Goal: Task Accomplishment & Management: Manage account settings

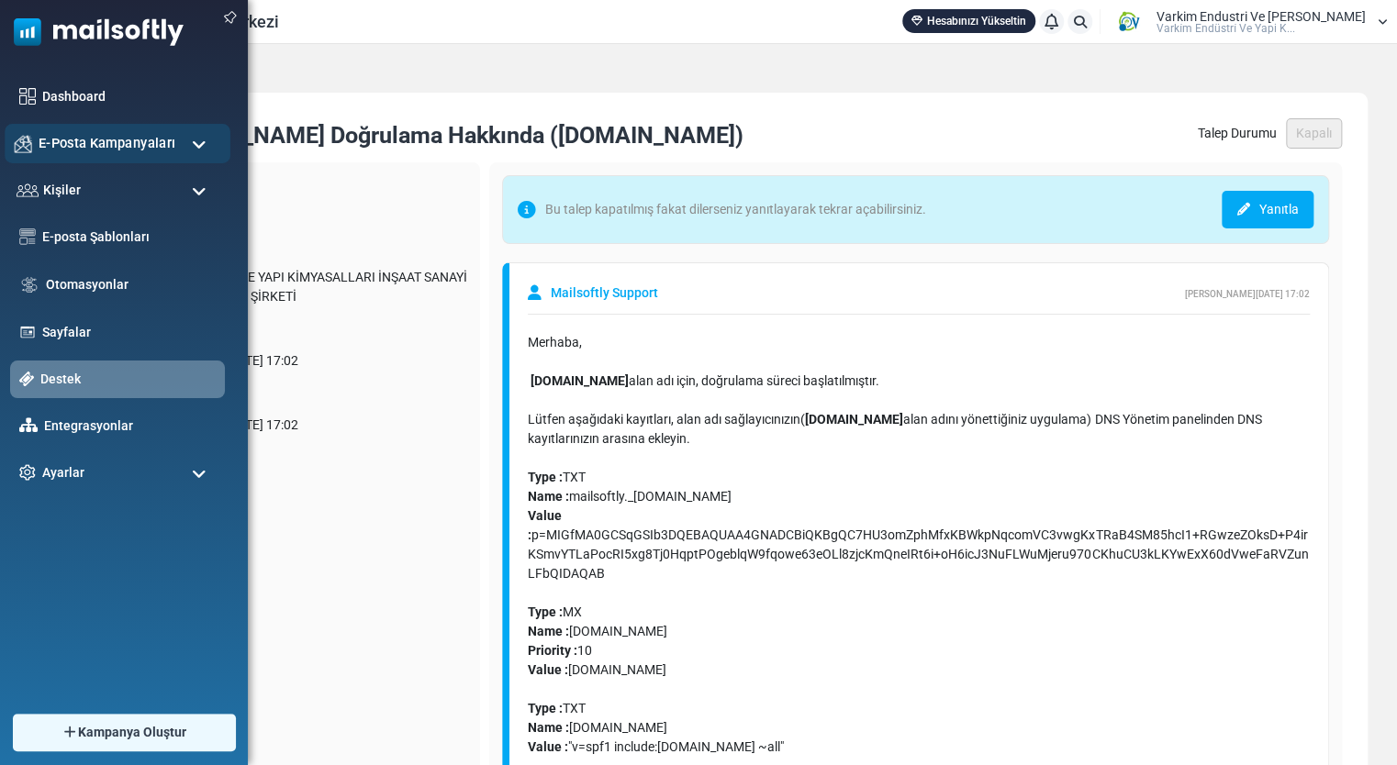
click at [80, 146] on span "E-Posta Kampanyaları" at bounding box center [107, 143] width 137 height 20
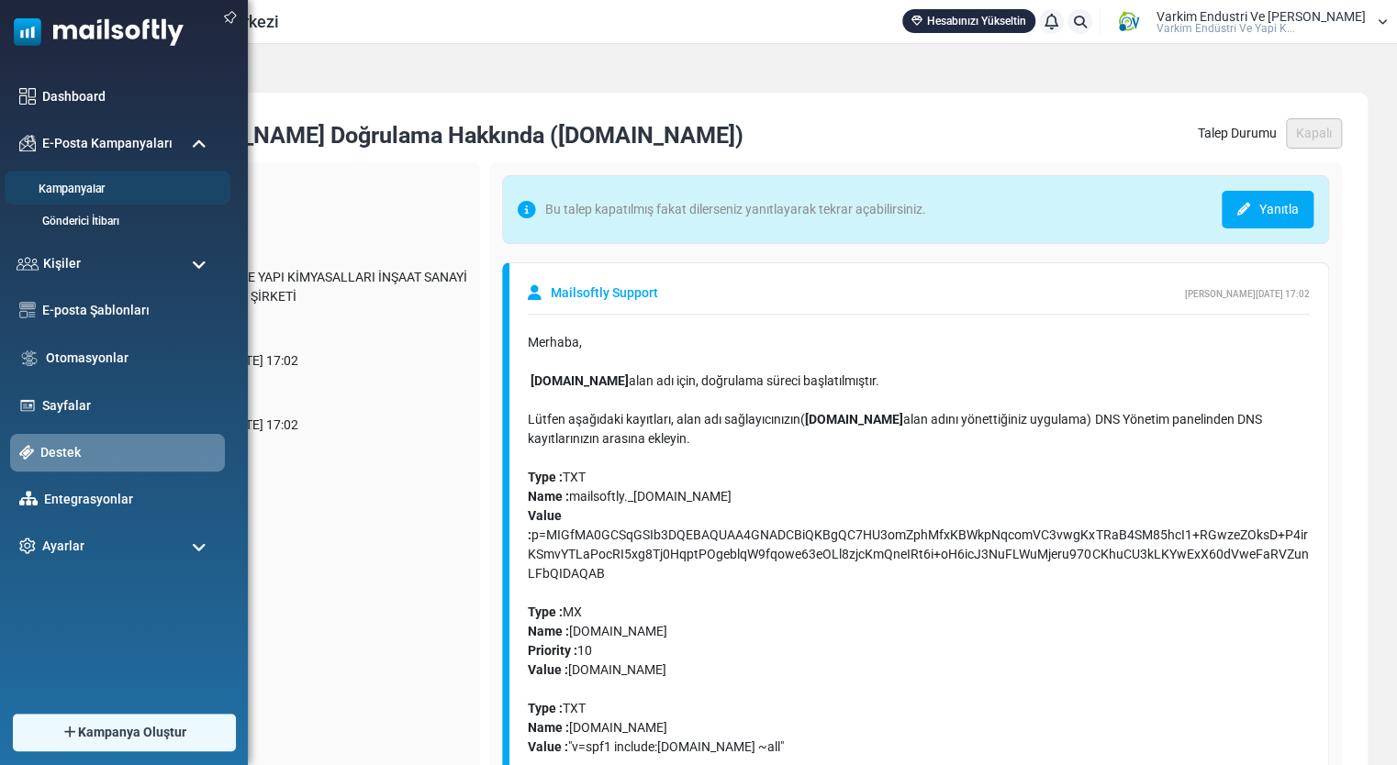
click at [106, 200] on li "Kampanyalar" at bounding box center [118, 188] width 226 height 34
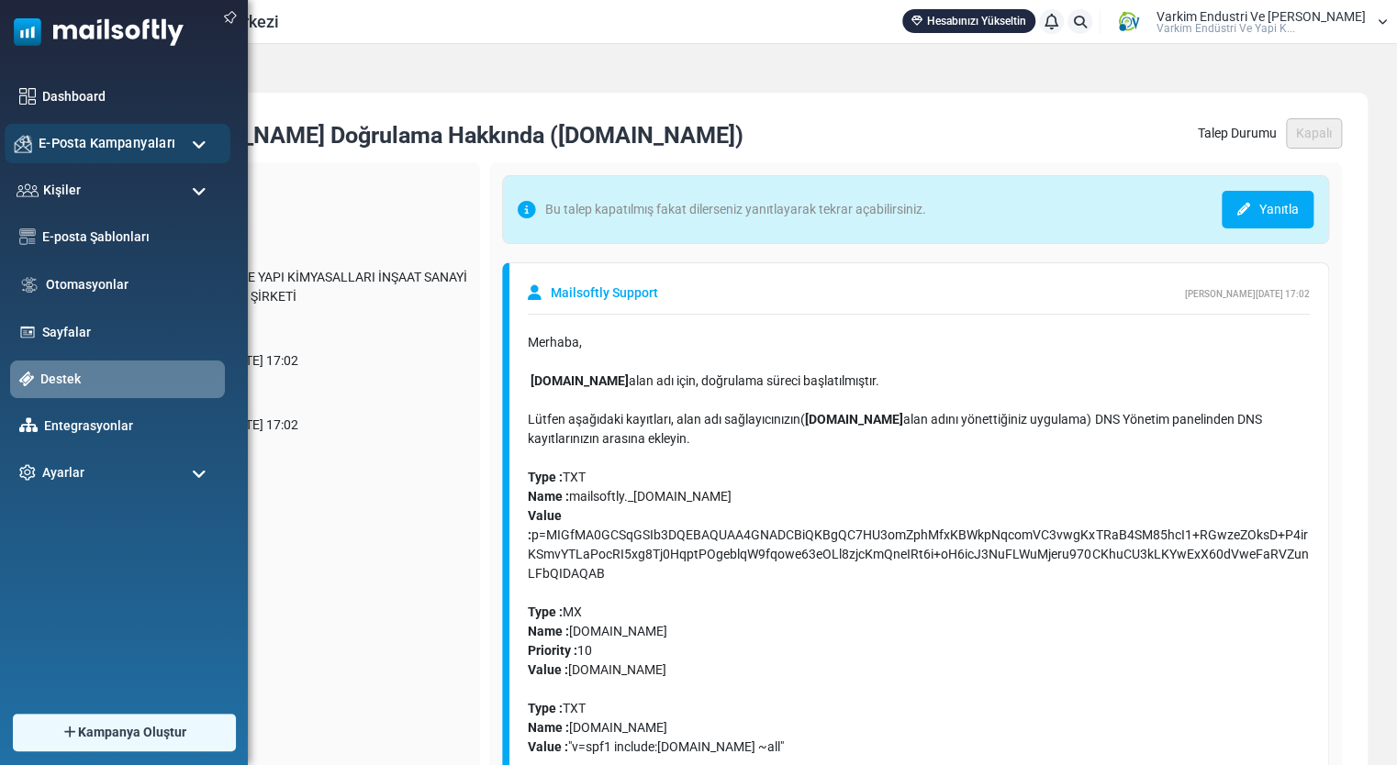
click at [179, 151] on div "E-Posta Kampanyaları" at bounding box center [118, 143] width 226 height 39
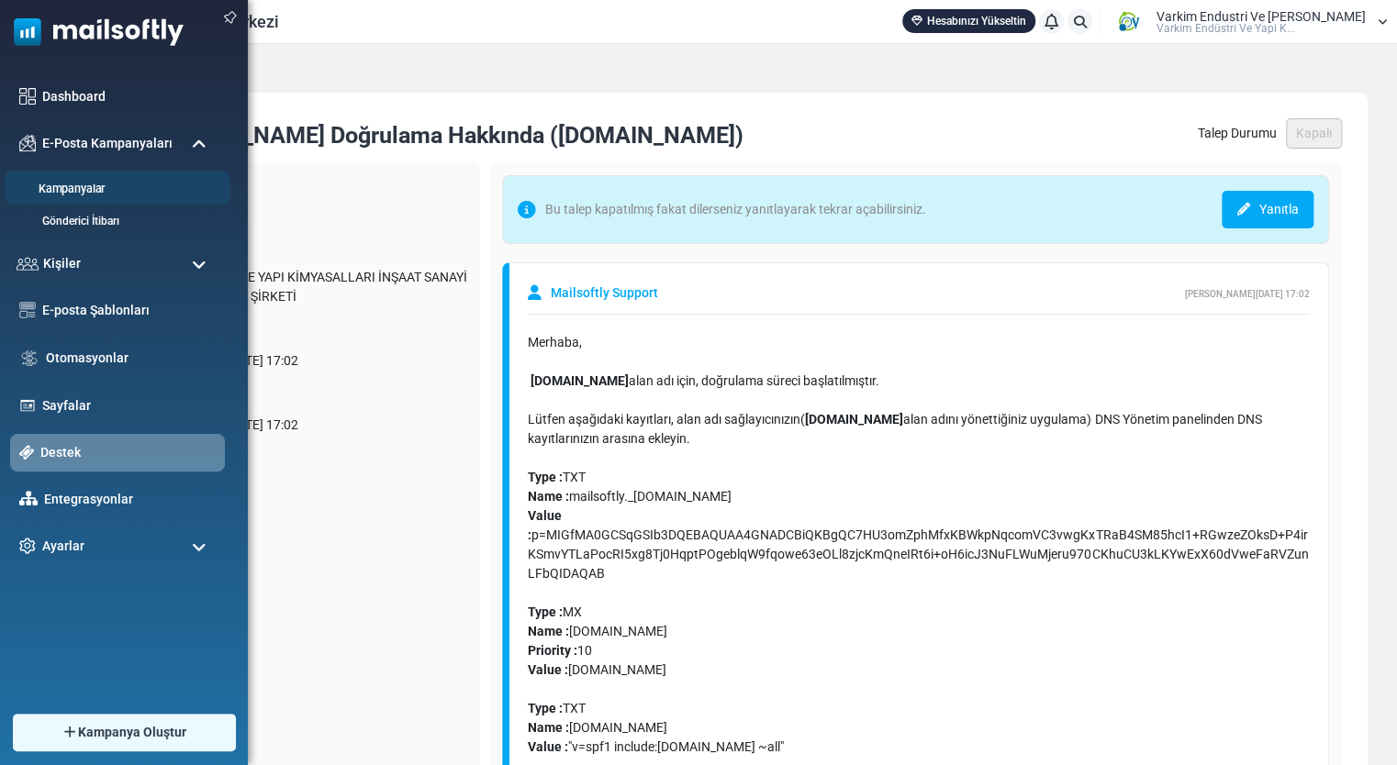
click at [99, 185] on link "Kampanyalar" at bounding box center [115, 189] width 220 height 17
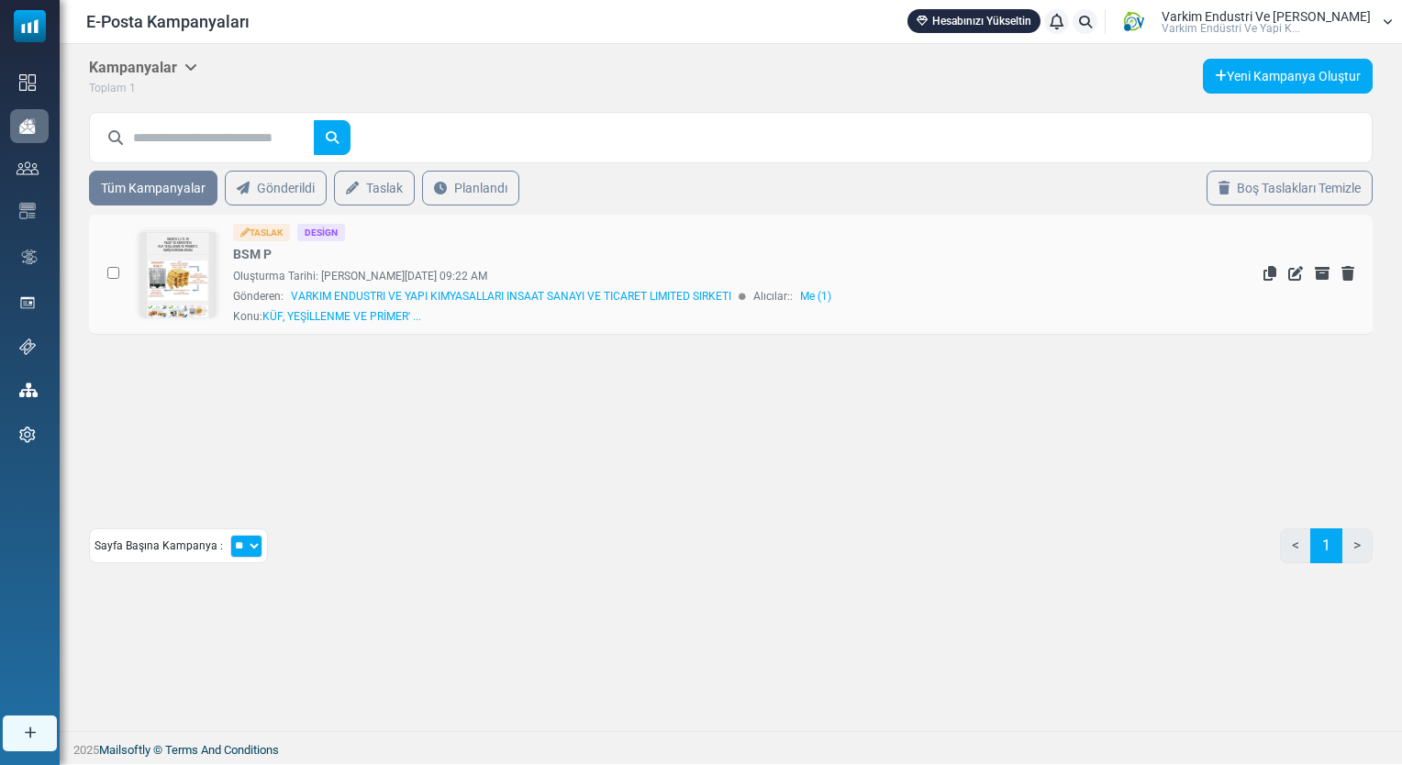
click at [422, 255] on div "Taslak Design BSM P Oluşturma Tarihi: August 14, 2025 at 09:22 AM Gönderen: VAR…" at bounding box center [710, 274] width 955 height 101
click at [1295, 274] on icon "Düzenle" at bounding box center [1296, 273] width 15 height 15
click at [1292, 272] on icon "Düzenle" at bounding box center [1296, 273] width 15 height 15
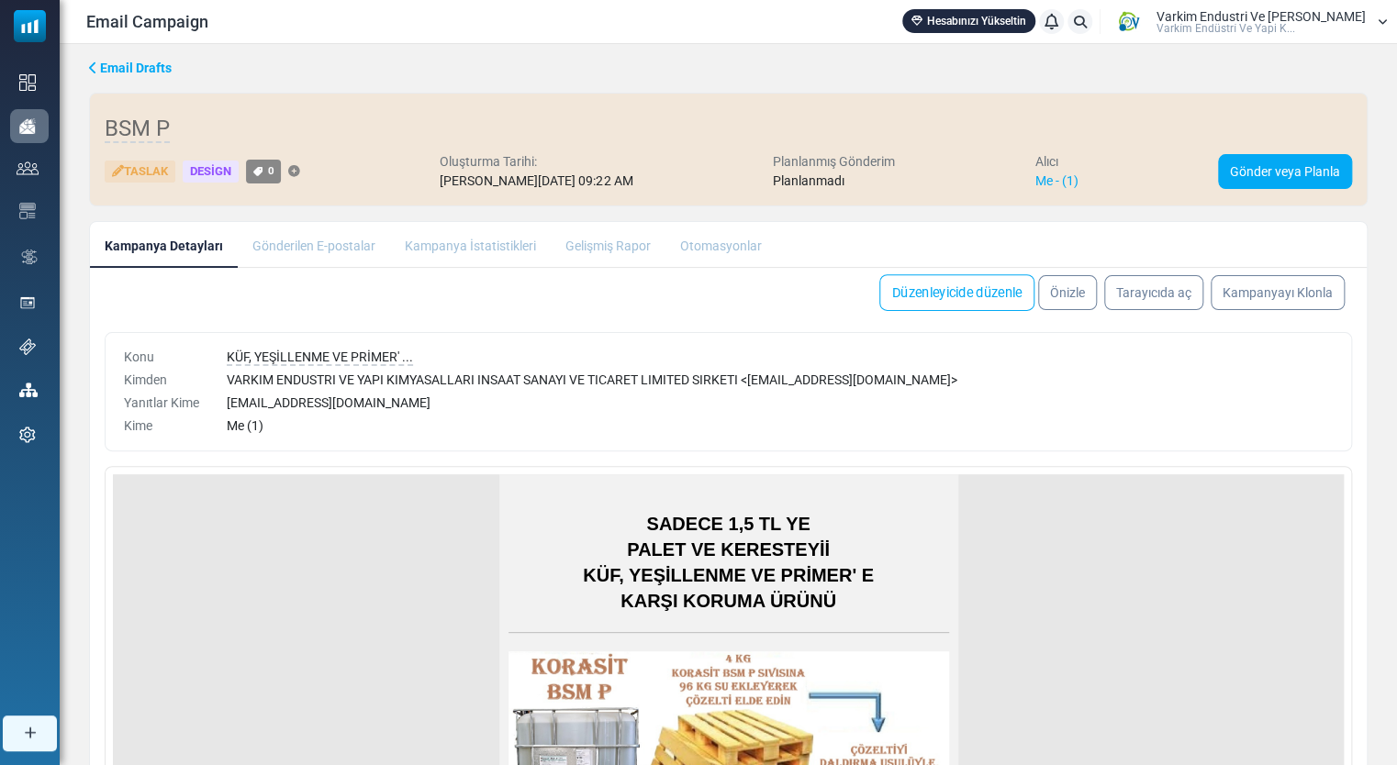
click at [986, 304] on link "Düzenleyicide düzenle" at bounding box center [956, 292] width 155 height 37
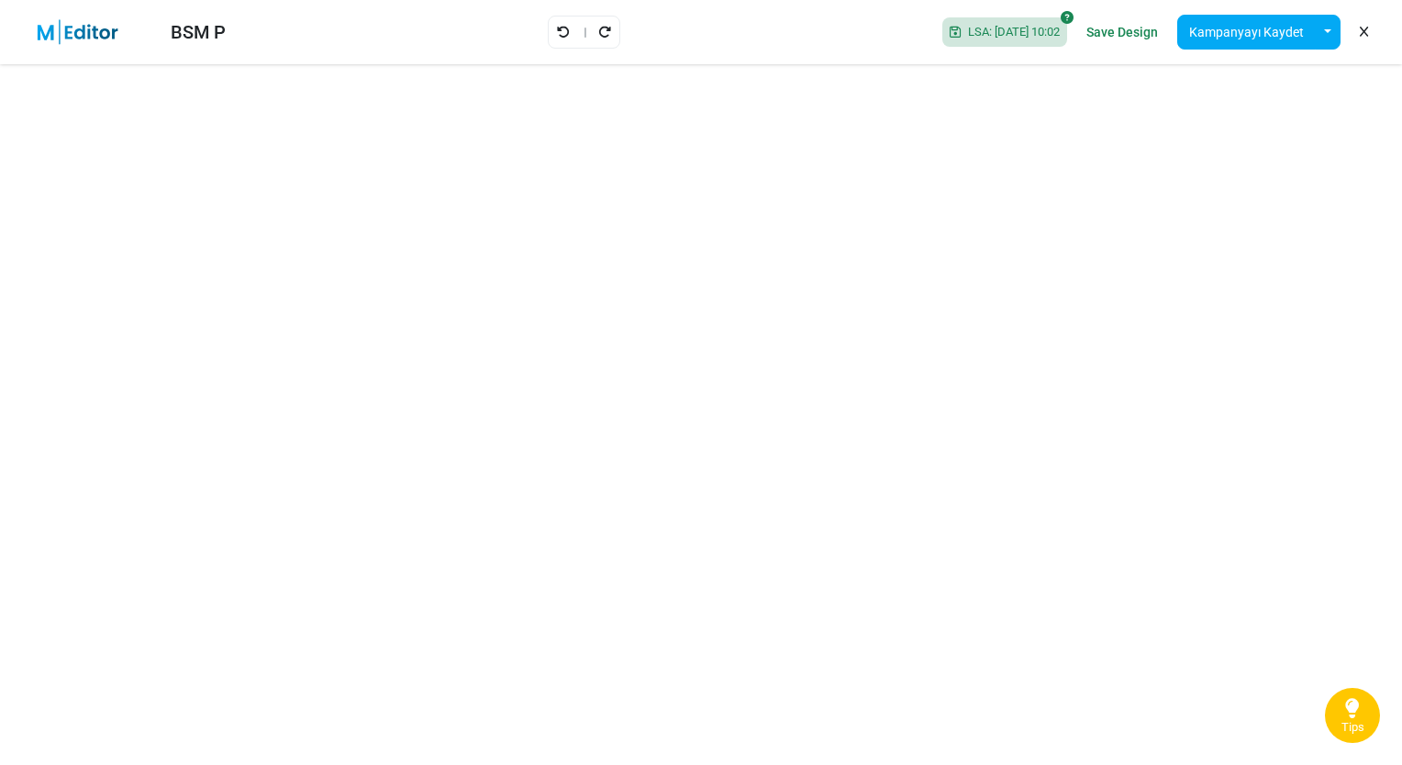
click at [548, 27] on div at bounding box center [584, 32] width 73 height 33
click at [556, 23] on link "Geri Al" at bounding box center [563, 32] width 15 height 24
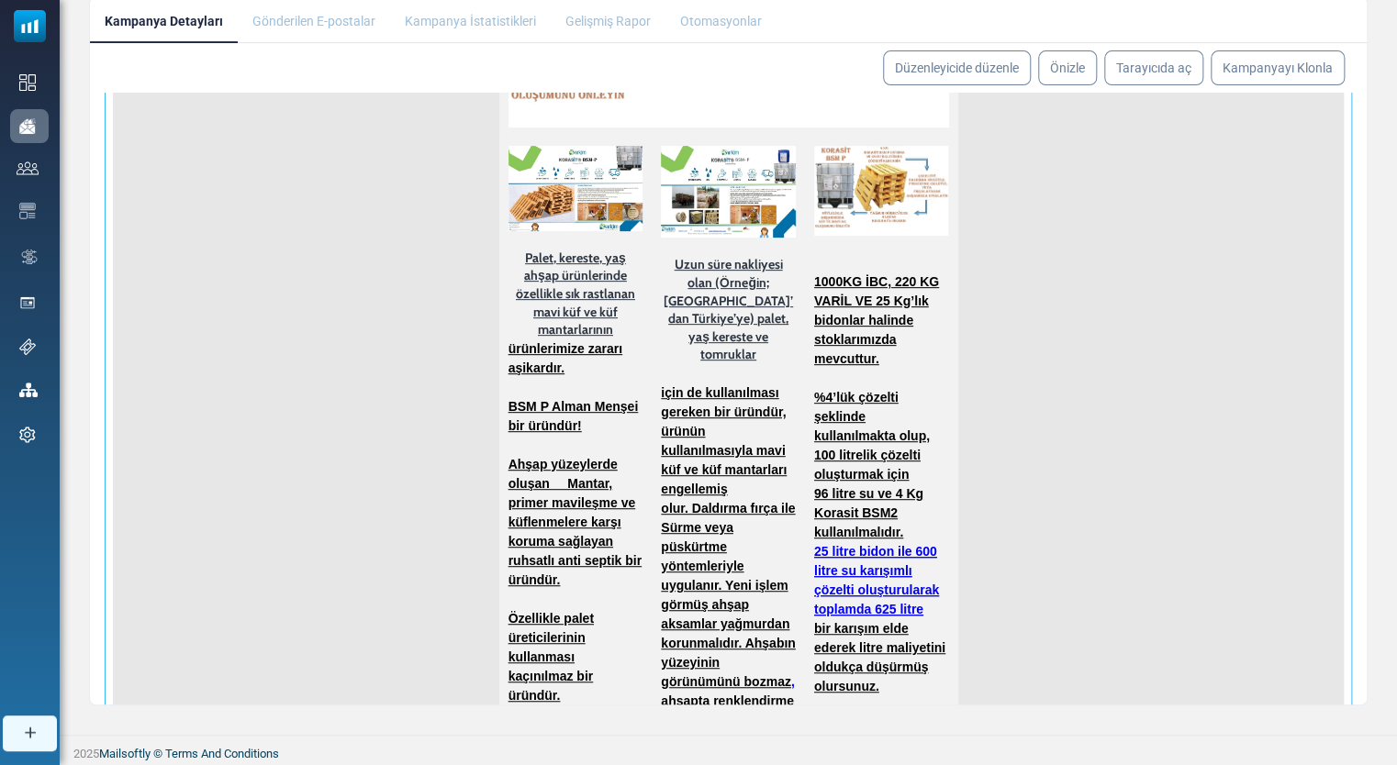
scroll to position [494, 0]
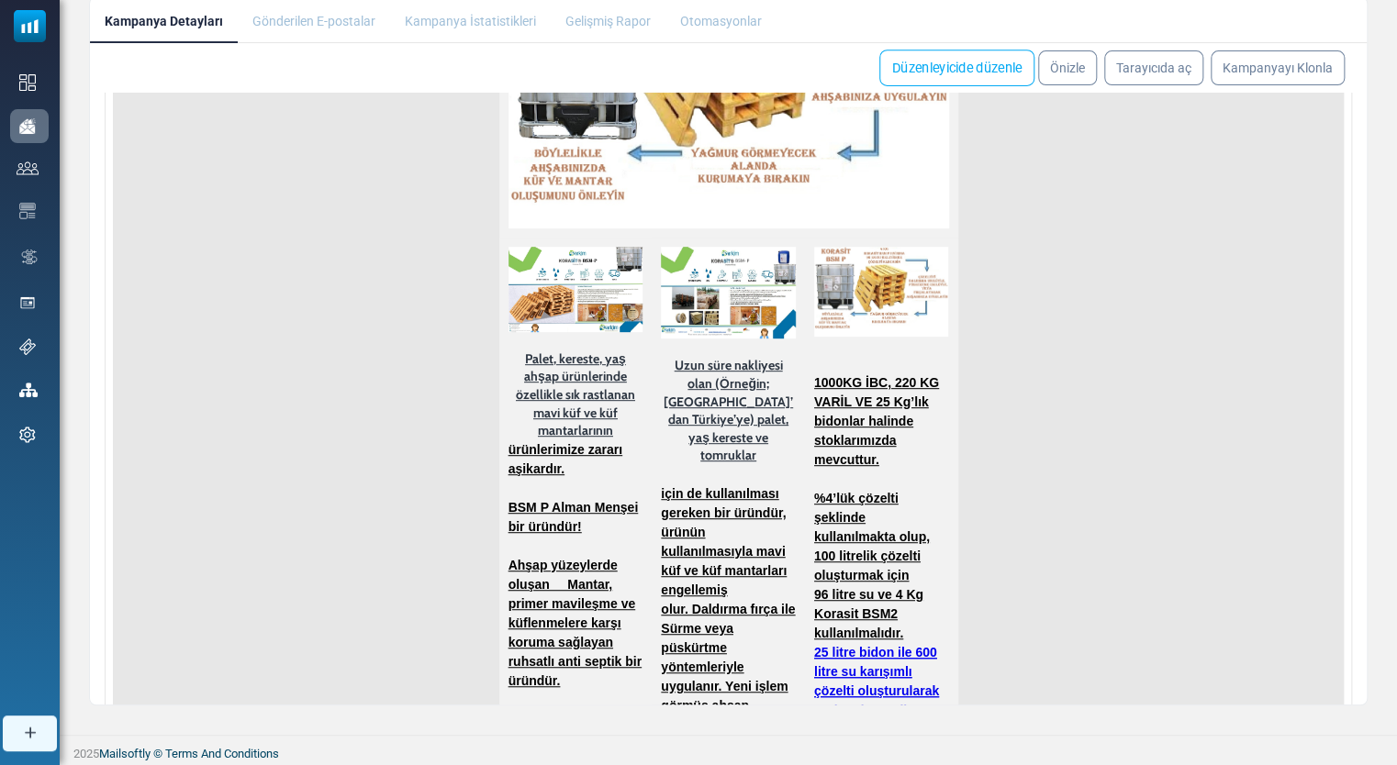
click at [984, 79] on link "Düzenleyicide düzenle" at bounding box center [956, 68] width 155 height 37
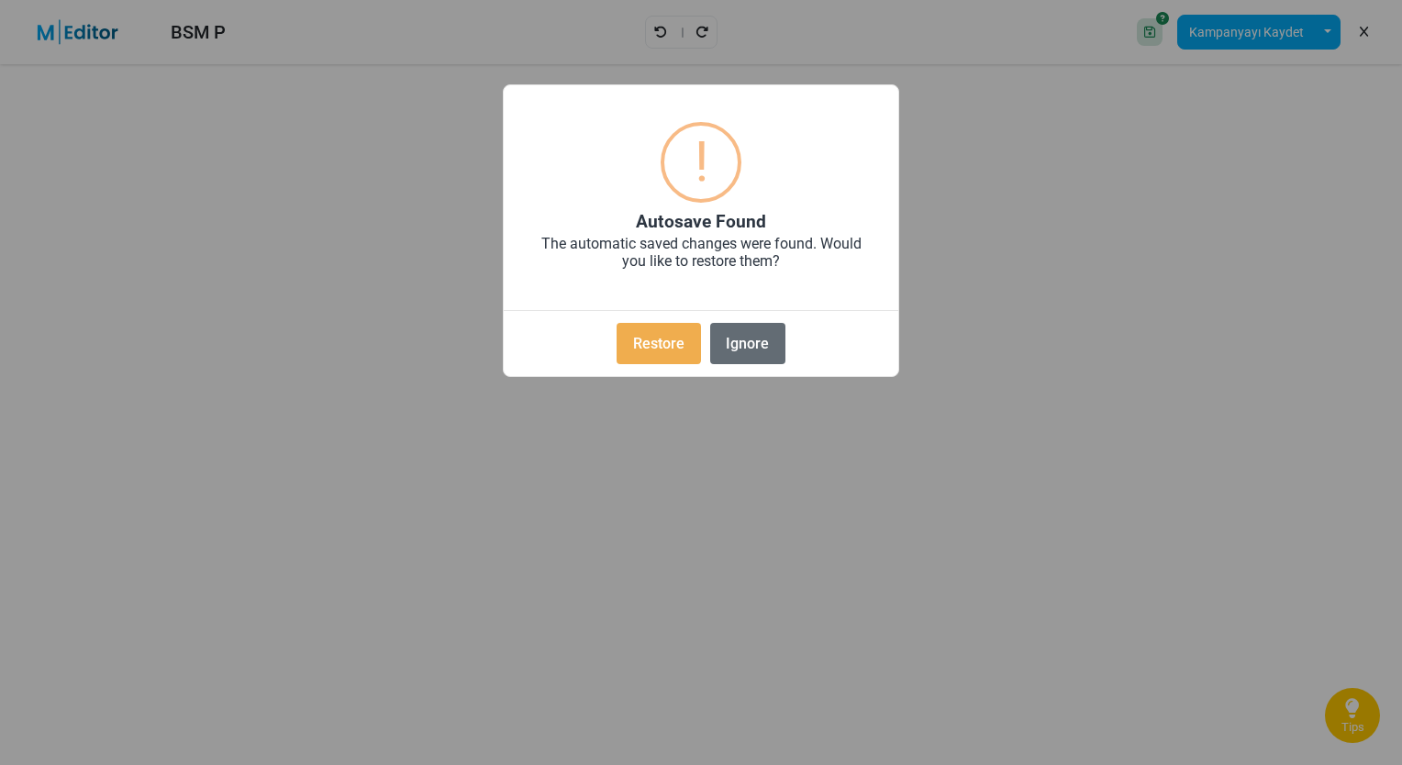
click at [749, 353] on button "Ignore" at bounding box center [747, 343] width 75 height 41
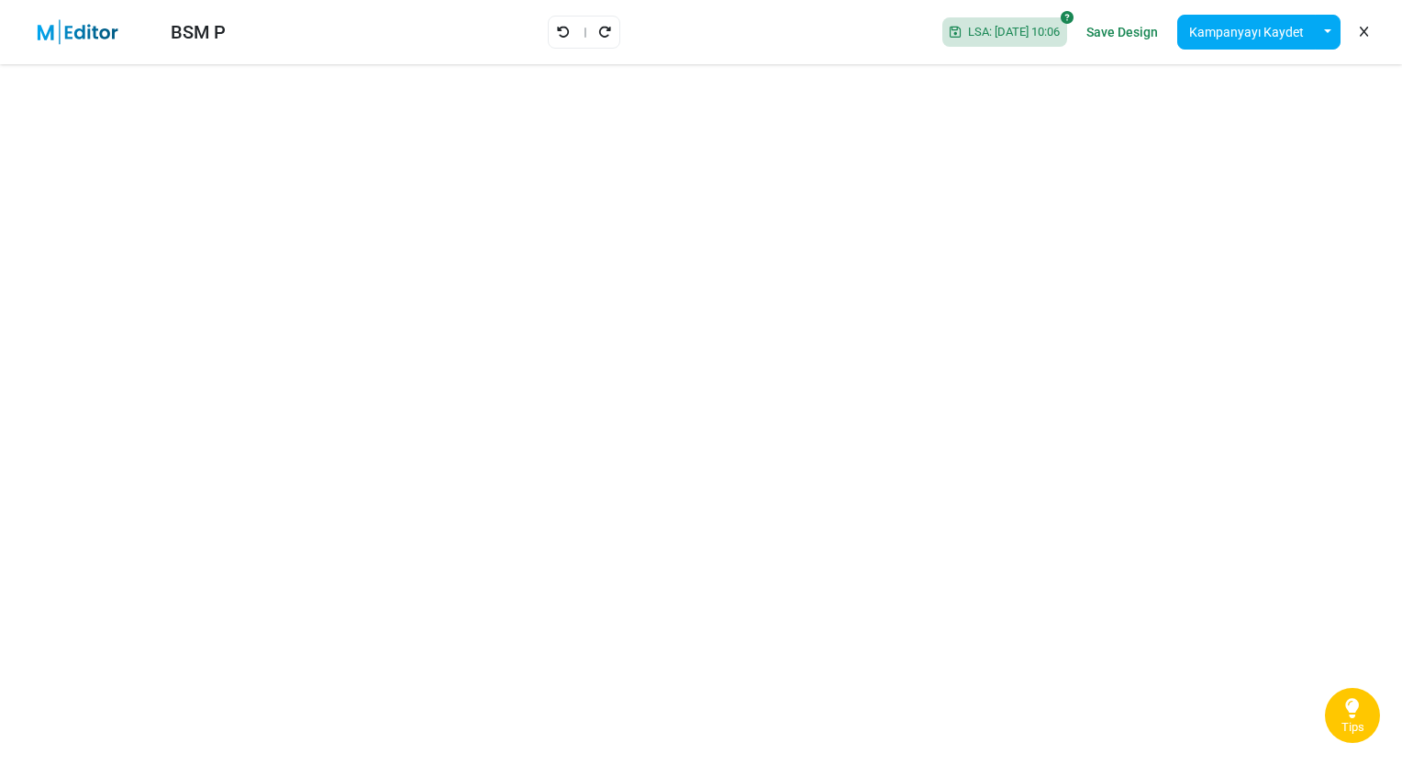
click at [1141, 24] on link "Save Design" at bounding box center [1122, 32] width 81 height 31
click at [1245, 40] on button "Kampanyayı Kaydet" at bounding box center [1247, 32] width 139 height 35
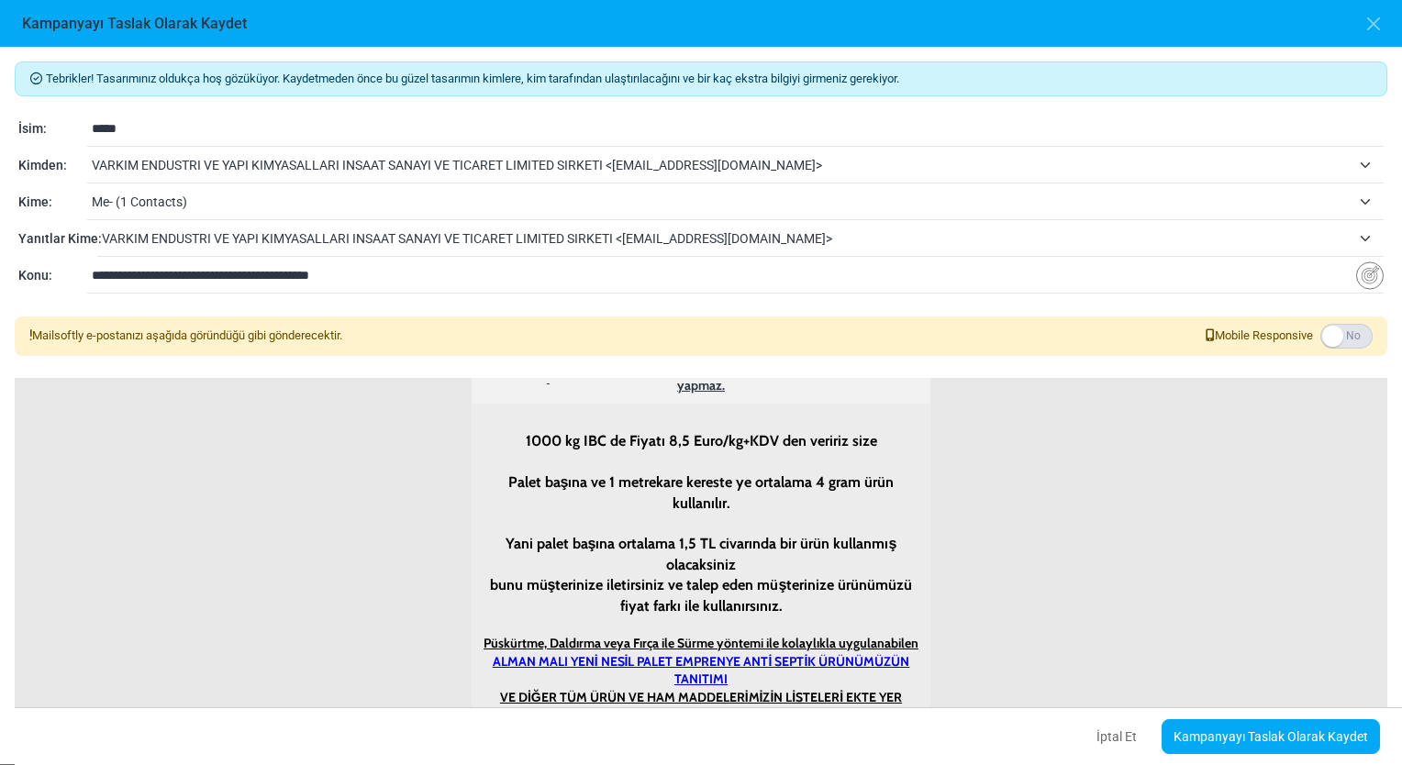
scroll to position [1061, 0]
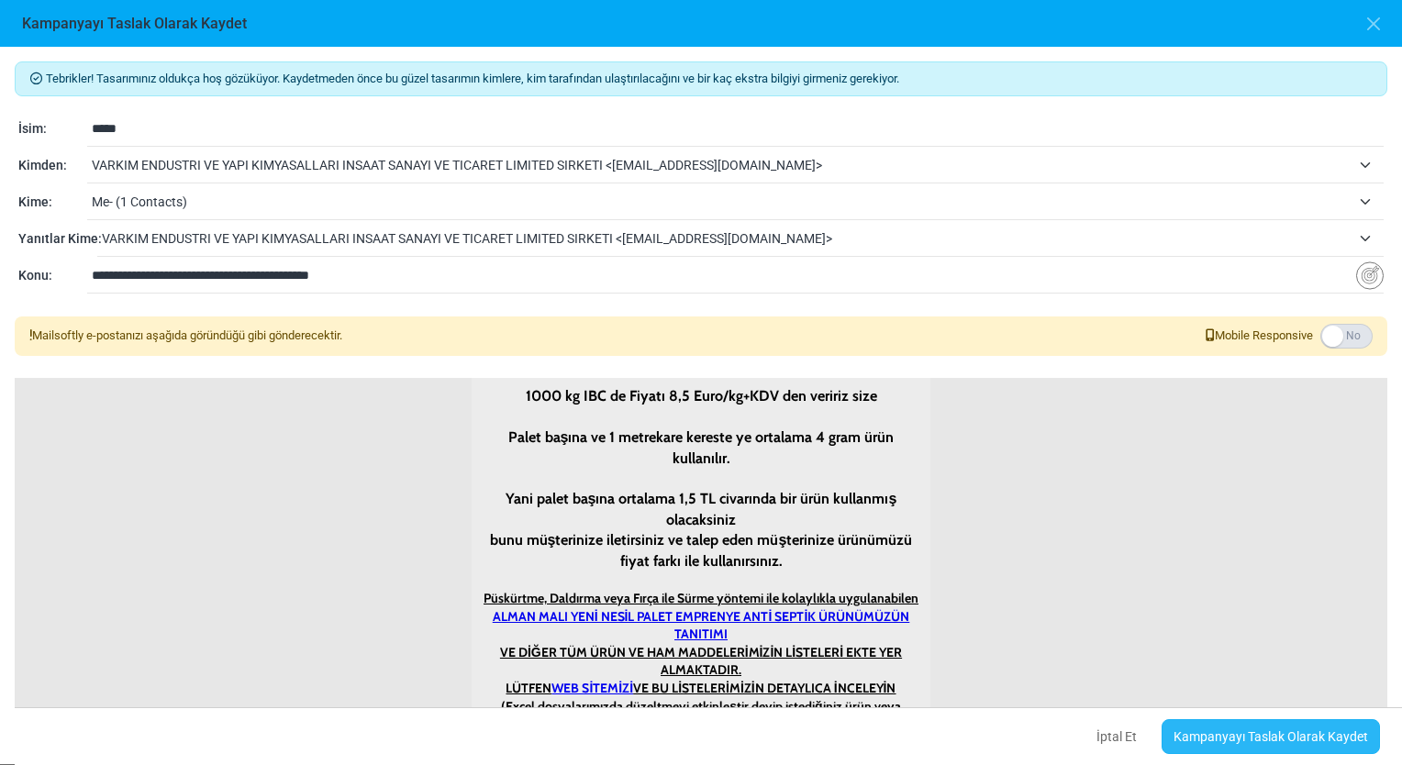
click at [1237, 741] on link "Kampanyayı Taslak Olarak Kaydet" at bounding box center [1271, 737] width 218 height 35
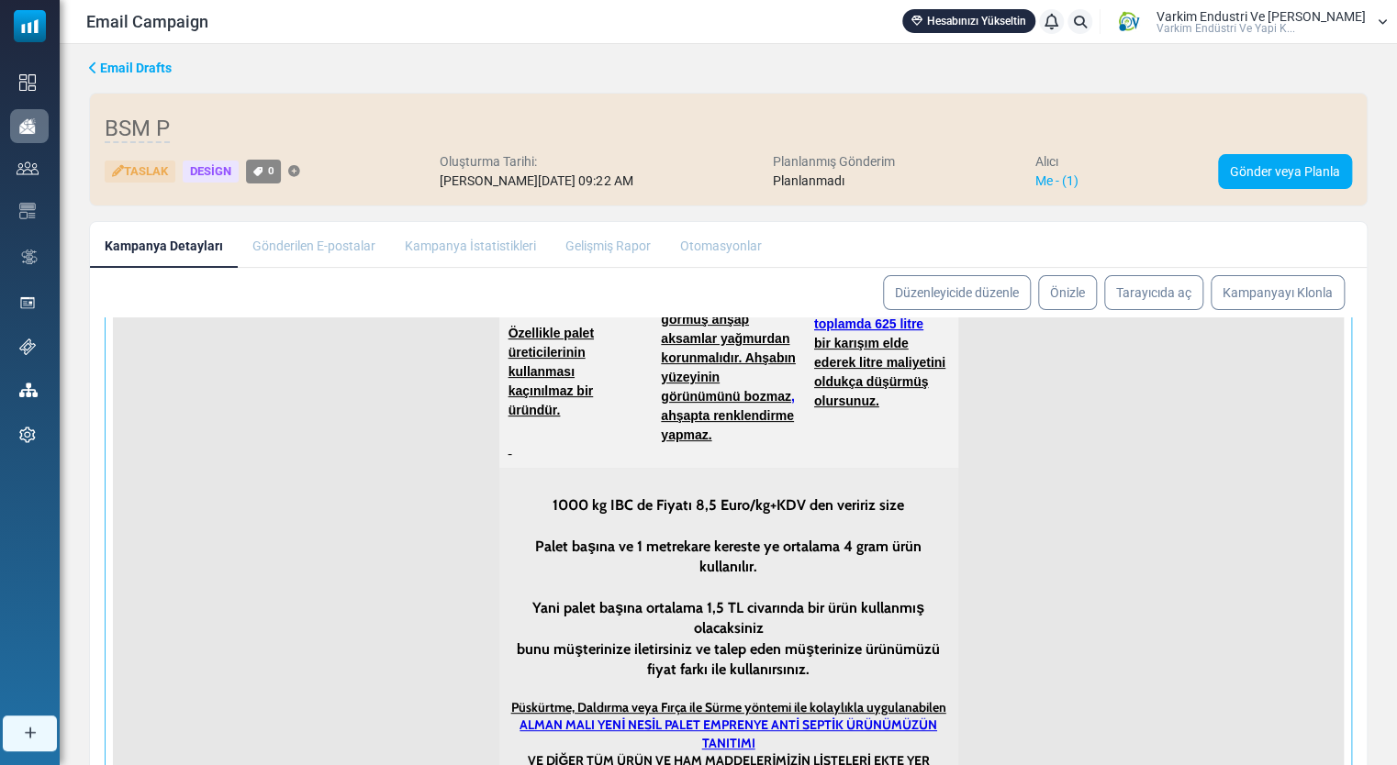
scroll to position [225, 0]
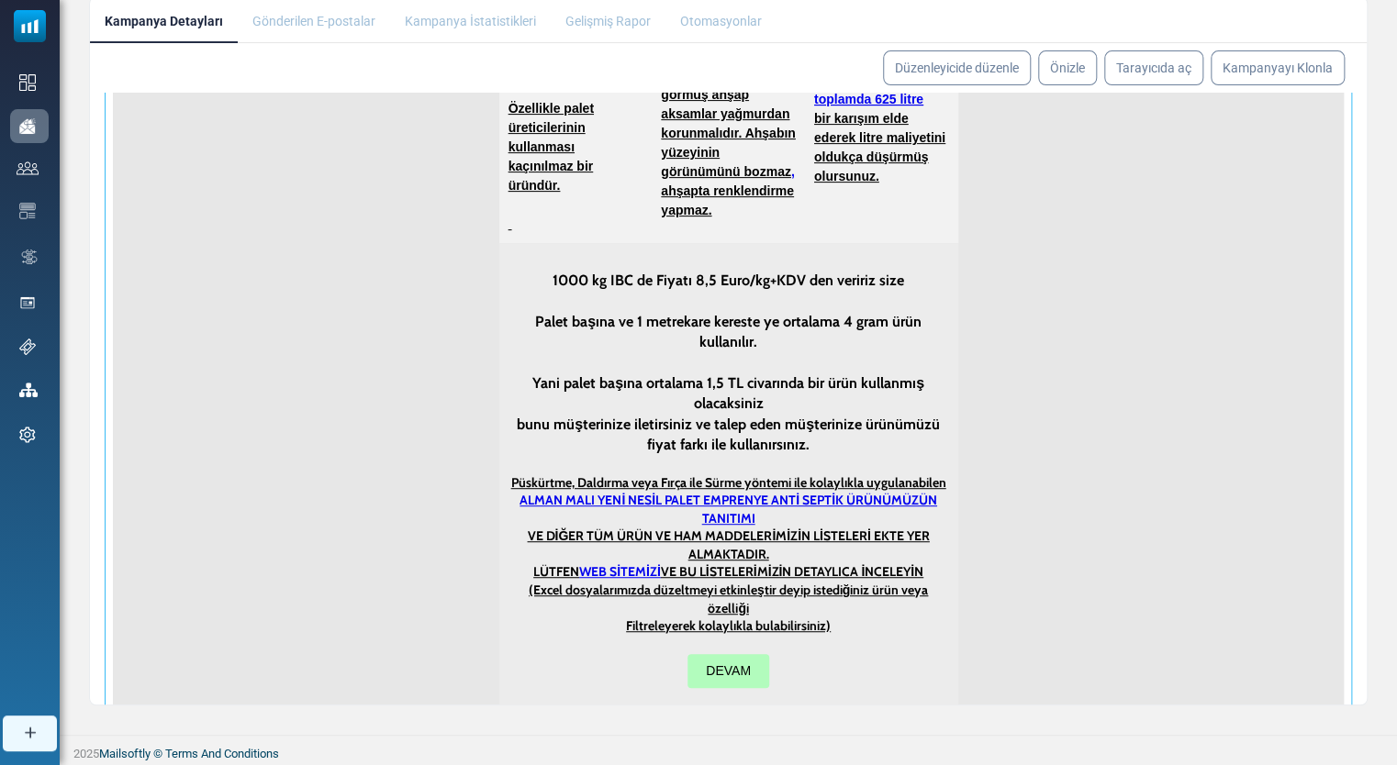
click at [717, 664] on span "DEVAM" at bounding box center [728, 671] width 45 height 15
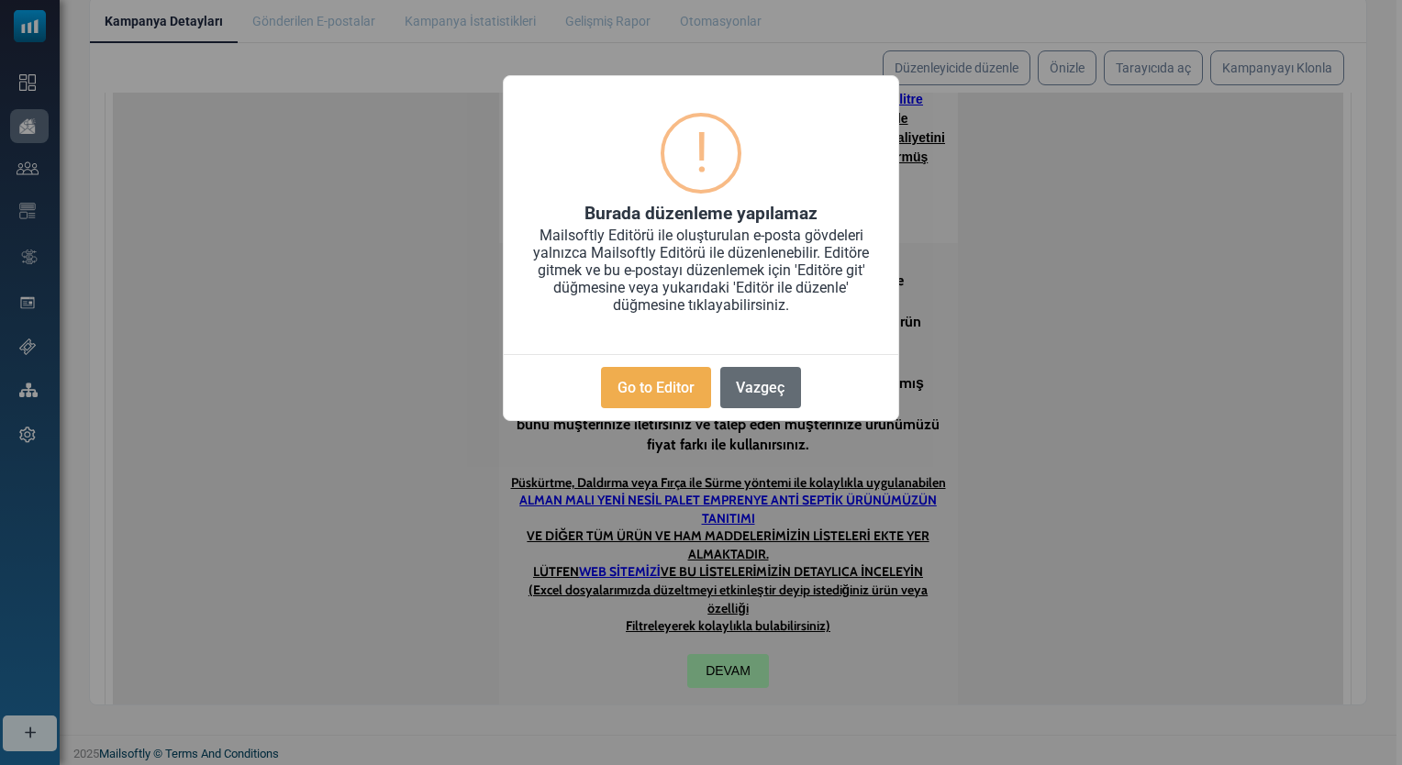
click at [758, 397] on button "Vazgeç" at bounding box center [761, 387] width 81 height 41
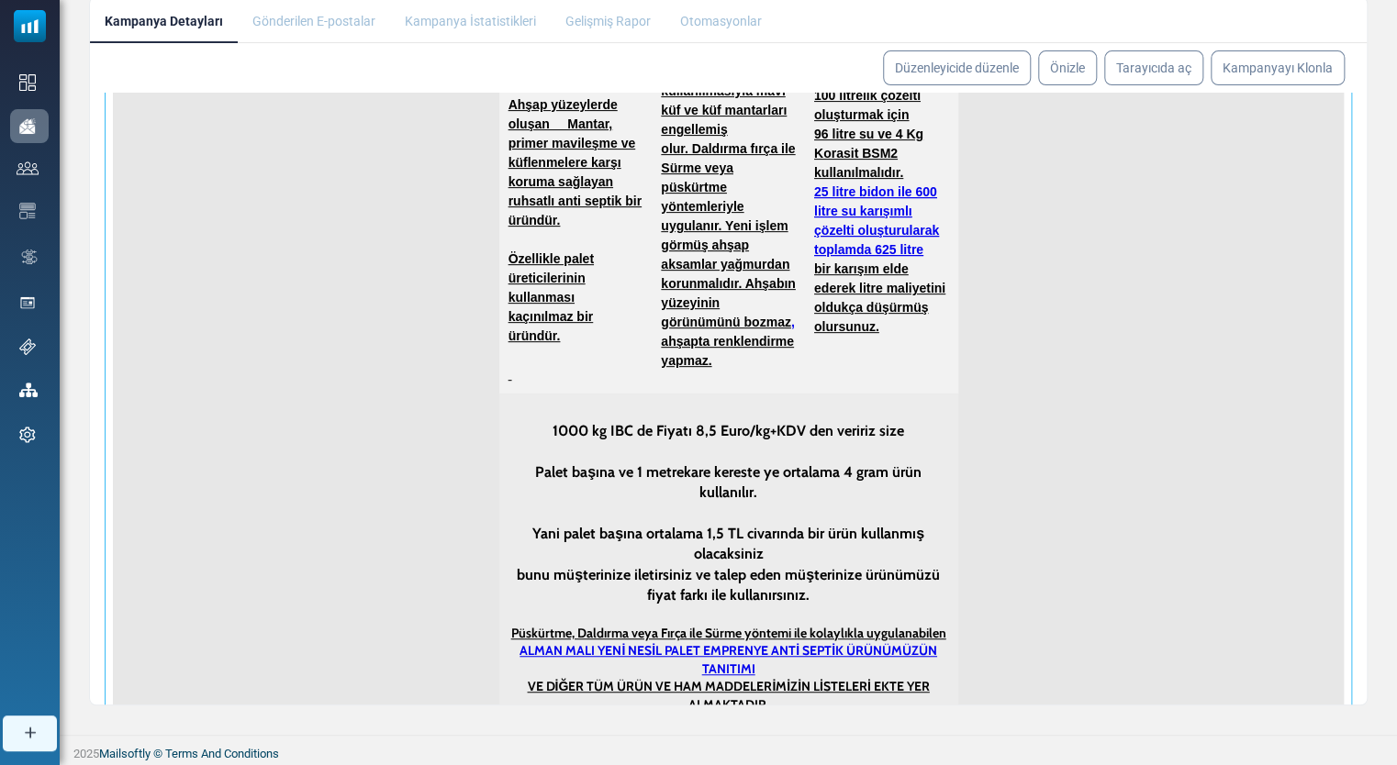
scroll to position [1105, 0]
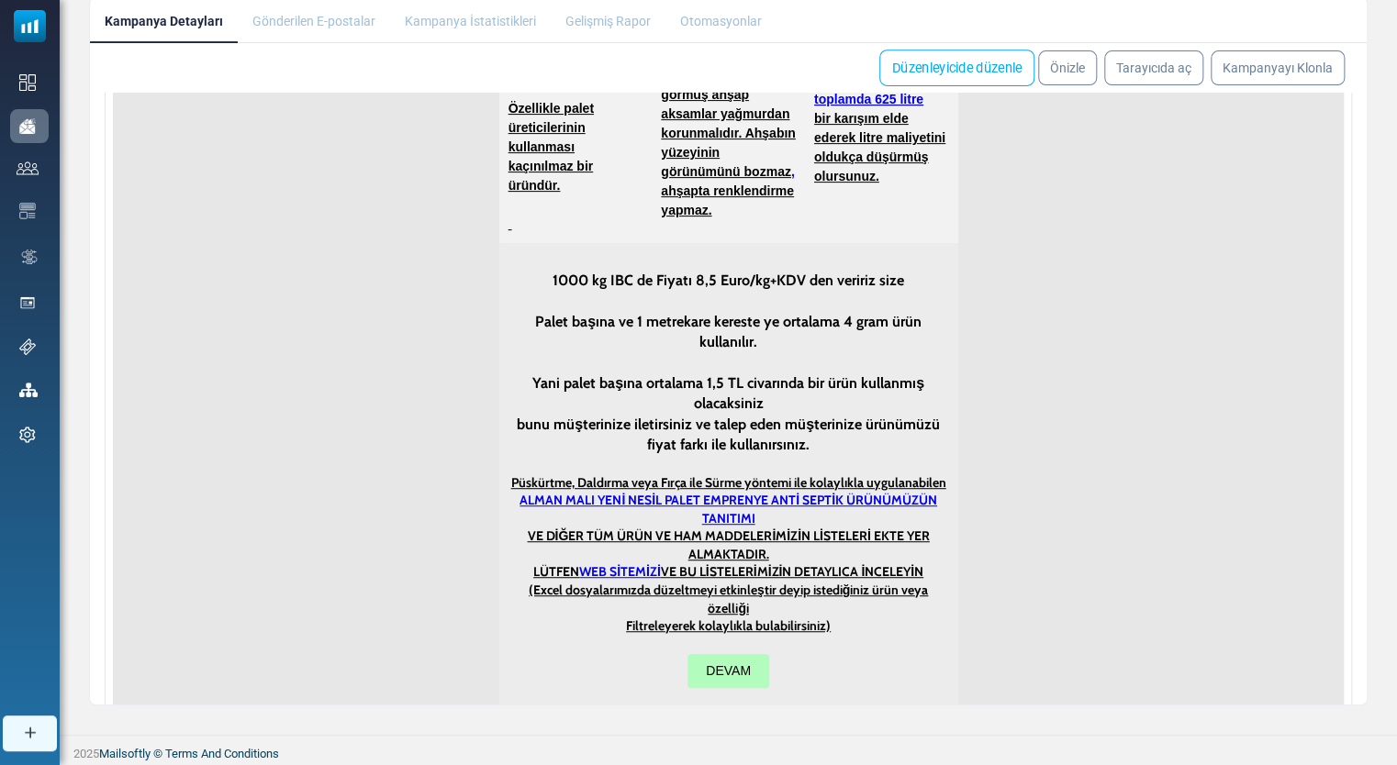
click at [1010, 75] on link "Düzenleyicide düzenle" at bounding box center [956, 68] width 155 height 37
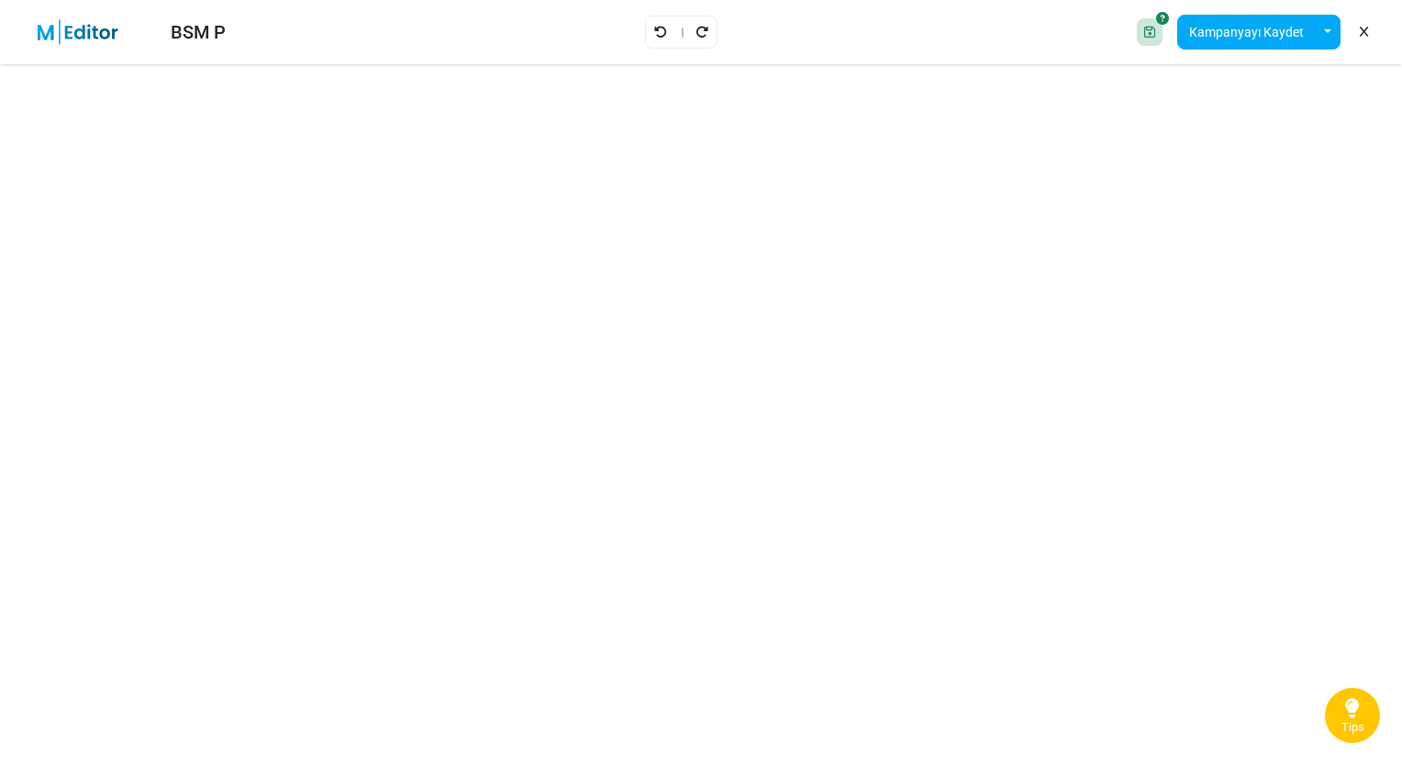
click at [1145, 24] on div at bounding box center [1150, 32] width 26 height 28
click at [1145, 32] on div at bounding box center [1150, 32] width 26 height 28
click at [1228, 31] on button "Kampanyayı Kaydet" at bounding box center [1247, 32] width 139 height 35
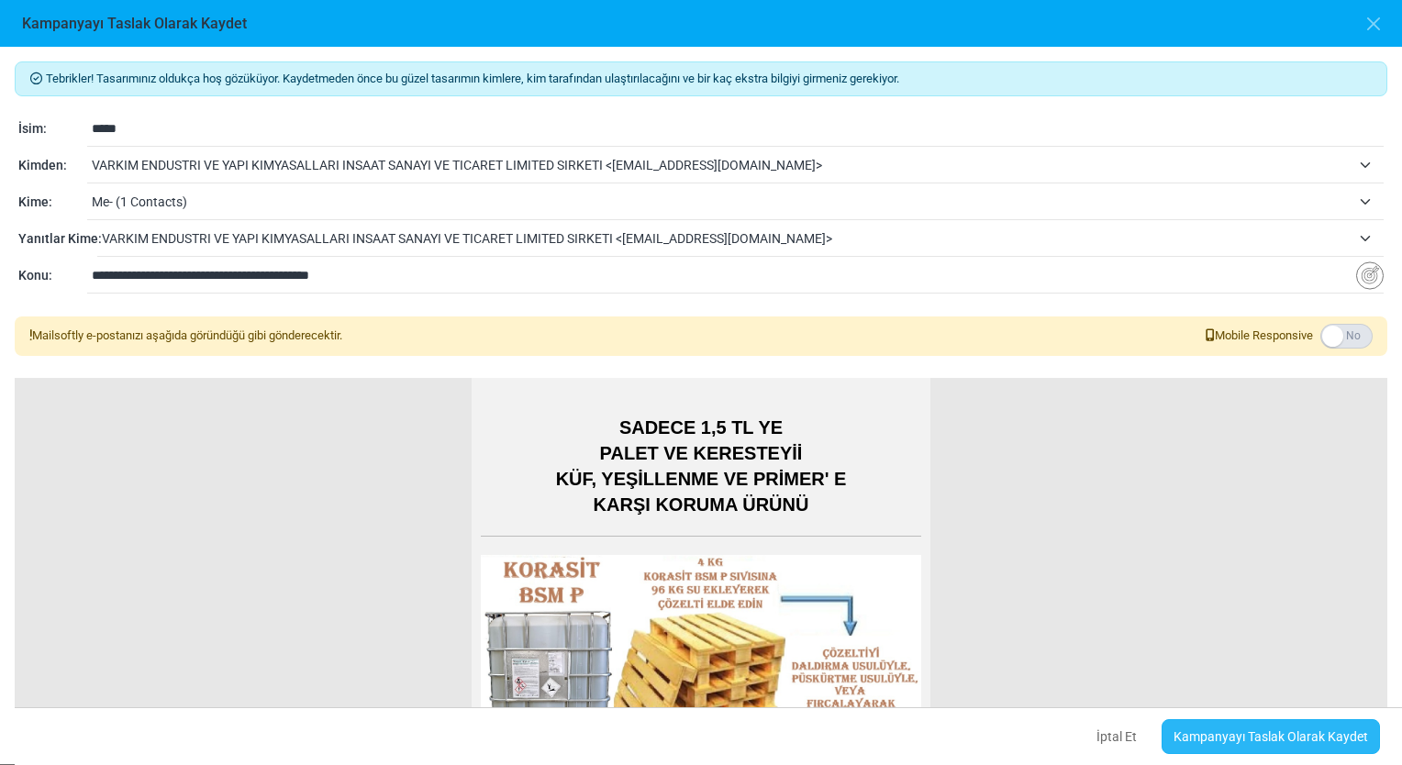
click at [1249, 739] on link "Kampanyayı Taslak Olarak Kaydet" at bounding box center [1271, 737] width 218 height 35
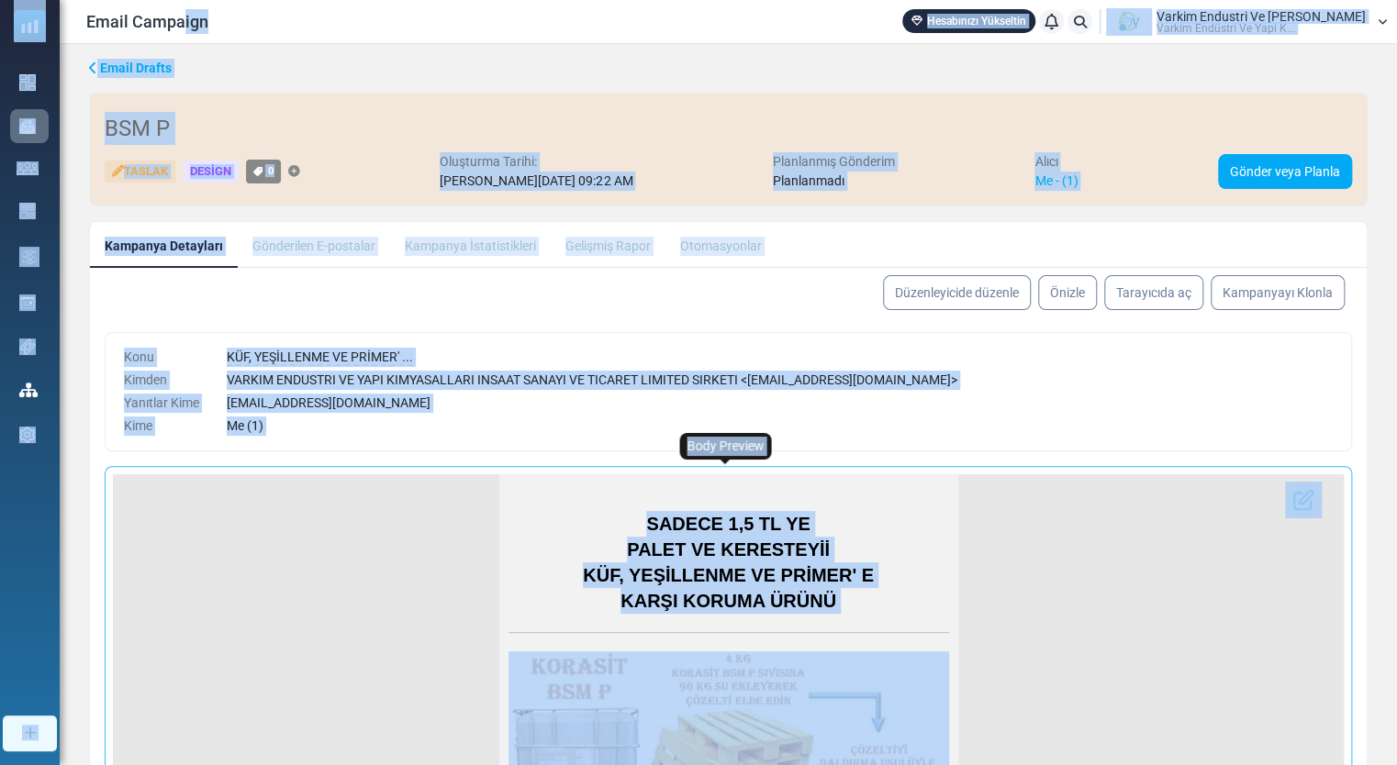
click at [1065, 588] on div "SADECE 1,5 TL YE PALET VE KERESTEYİİ KÜF, YEŞİLLENME VE PRİMER' E KARŞI KORUMA …" at bounding box center [728, 716] width 1231 height 482
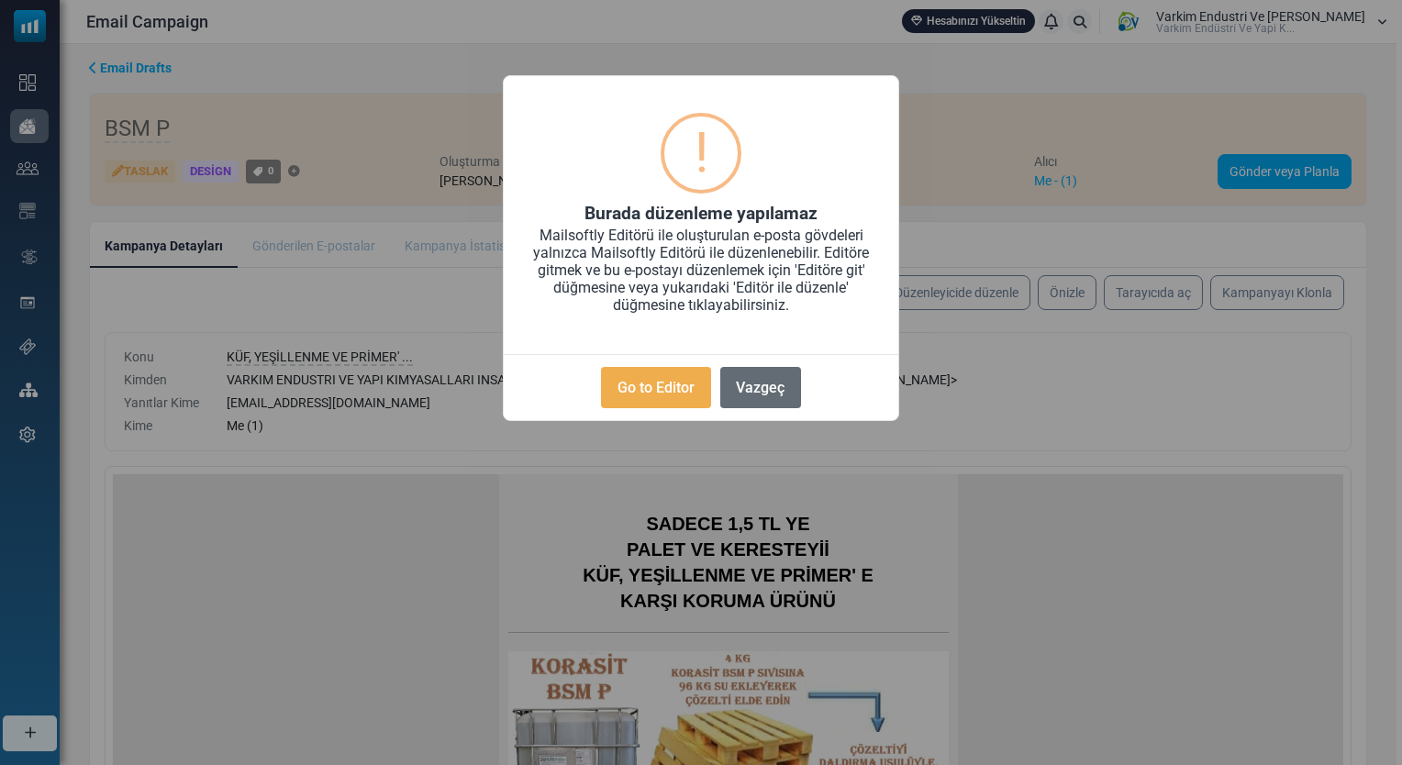
click at [774, 387] on button "Vazgeç" at bounding box center [761, 387] width 81 height 41
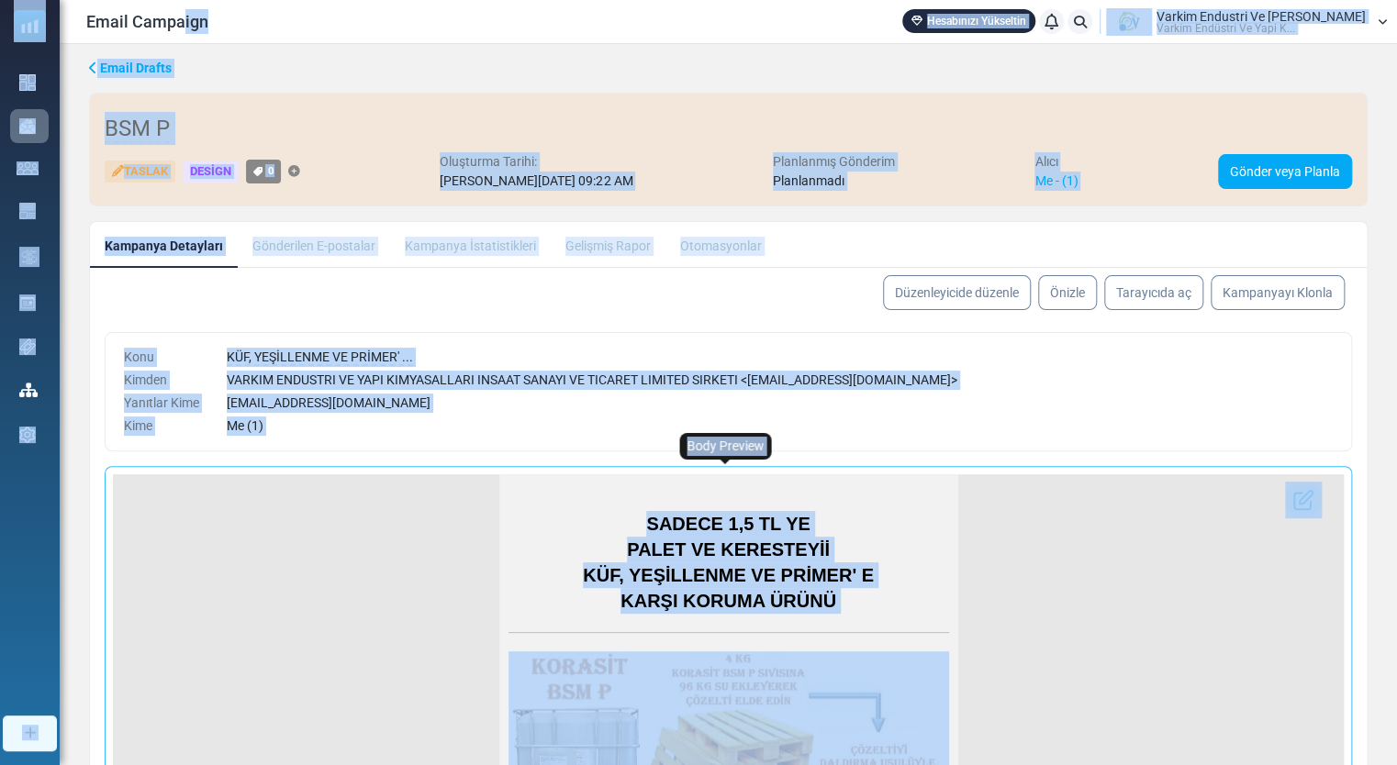
click at [943, 479] on td "SADECE 1,5 TL YE PALET VE KERESTEYİİ KÜF, YEŞİLLENME VE PRİMER' E KARŞI KORUMA …" at bounding box center [728, 549] width 459 height 149
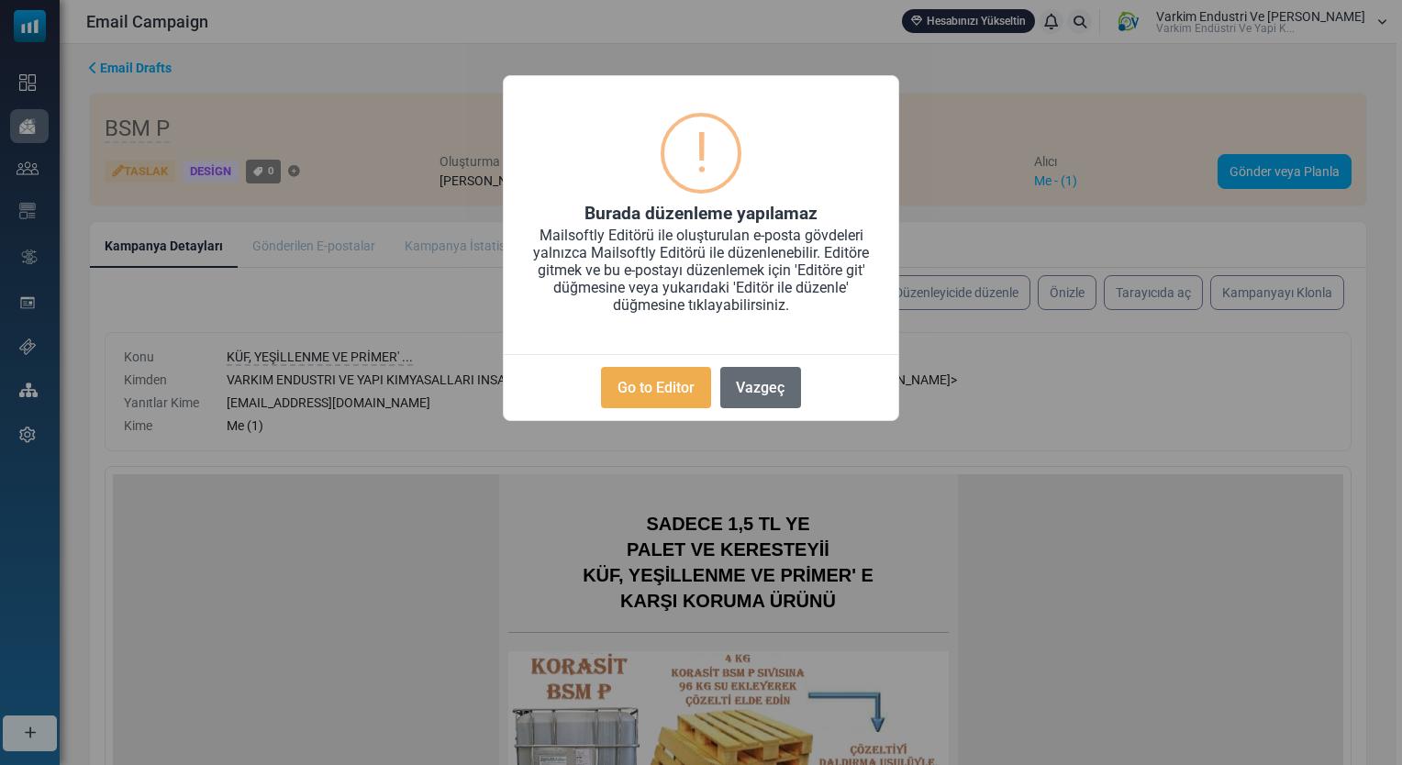
click at [751, 380] on button "Vazgeç" at bounding box center [761, 387] width 81 height 41
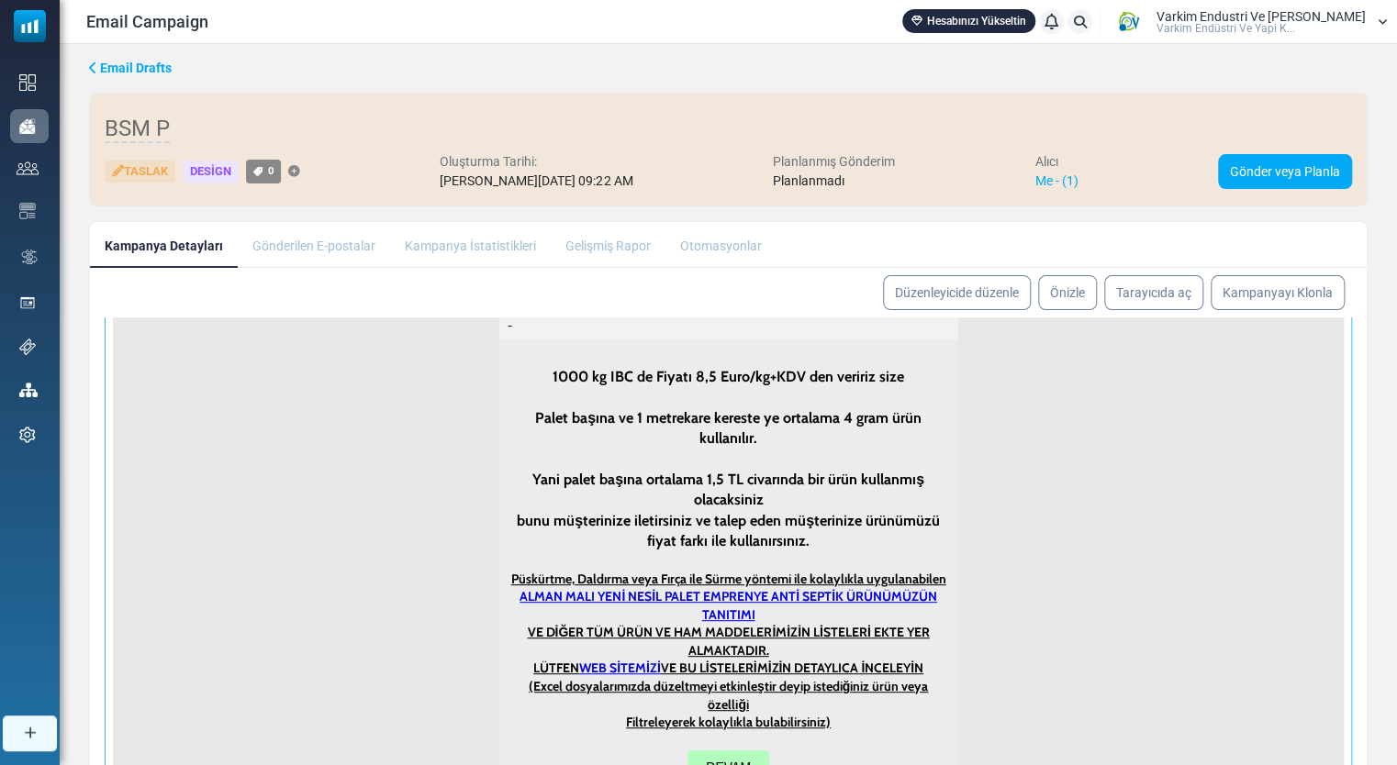
scroll to position [225, 0]
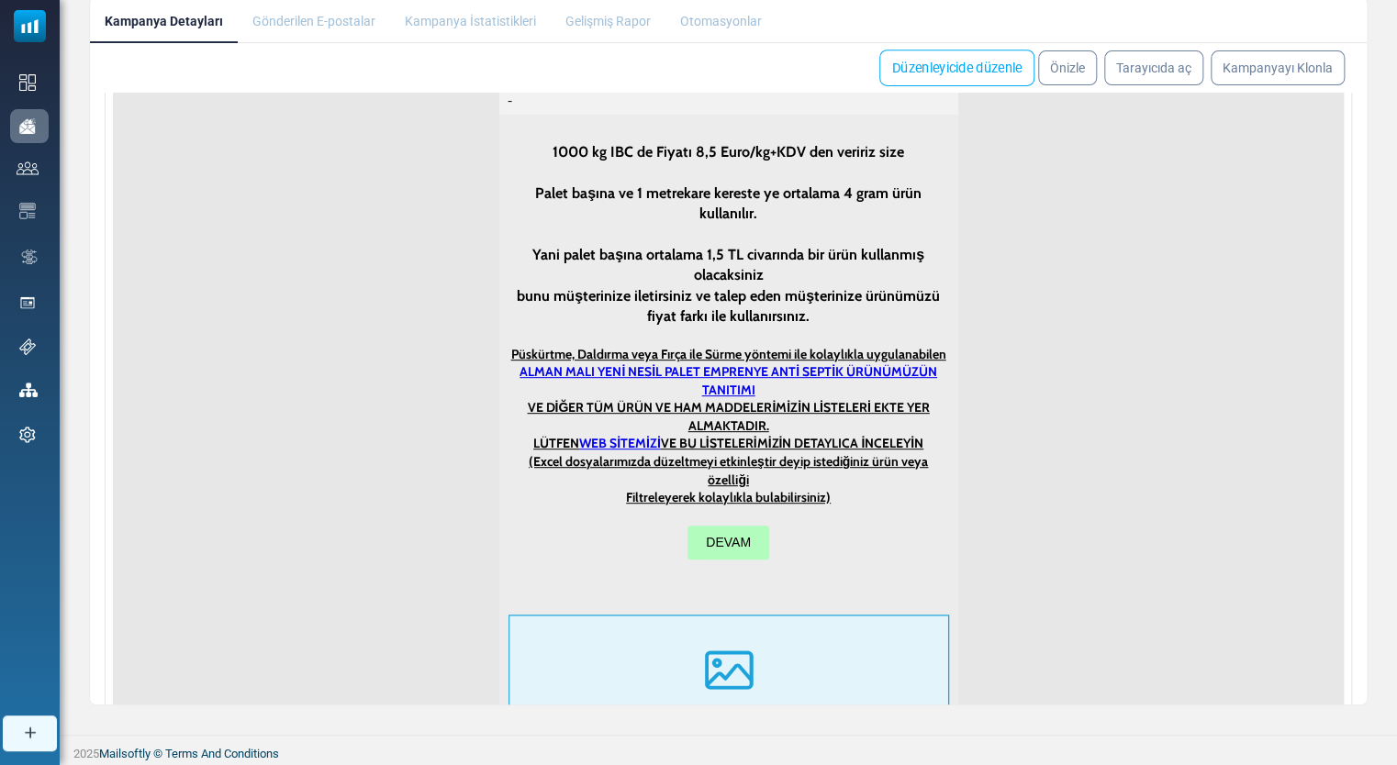
click at [989, 75] on link "Düzenleyicide düzenle" at bounding box center [956, 68] width 155 height 37
